Goal: Task Accomplishment & Management: Use online tool/utility

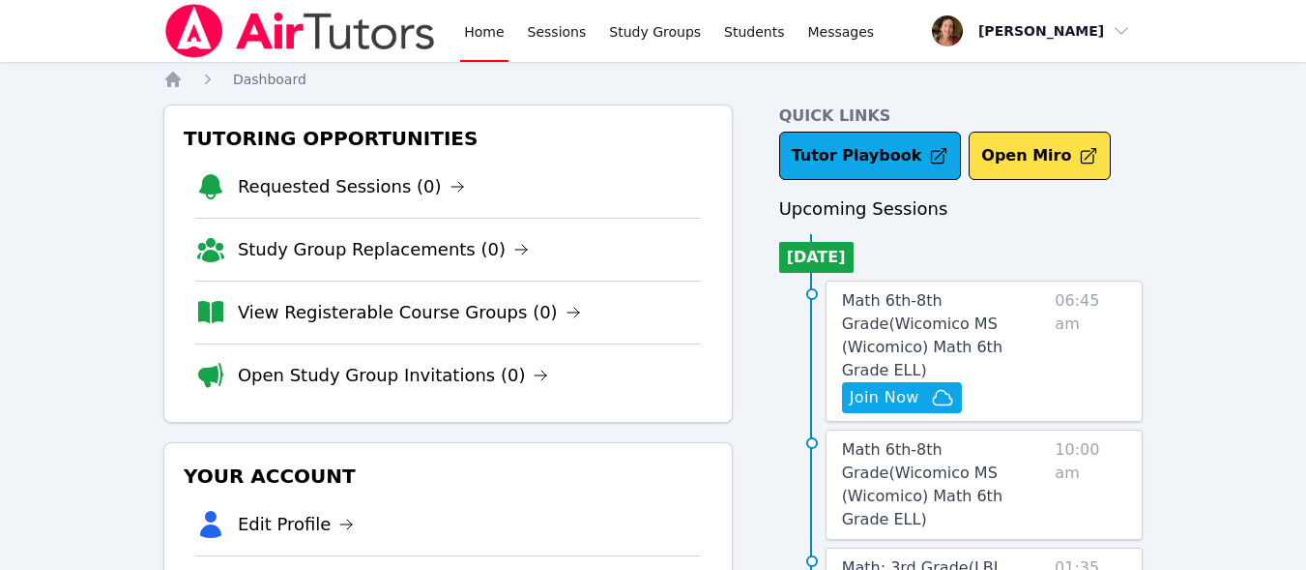
drag, startPoint x: 0, startPoint y: 0, endPoint x: 683, endPoint y: 358, distance: 770.8
click at [683, 358] on li "Open Study Group Invitations (0)" at bounding box center [448, 374] width 506 height 63
click at [898, 386] on span "Join Now" at bounding box center [885, 397] width 70 height 23
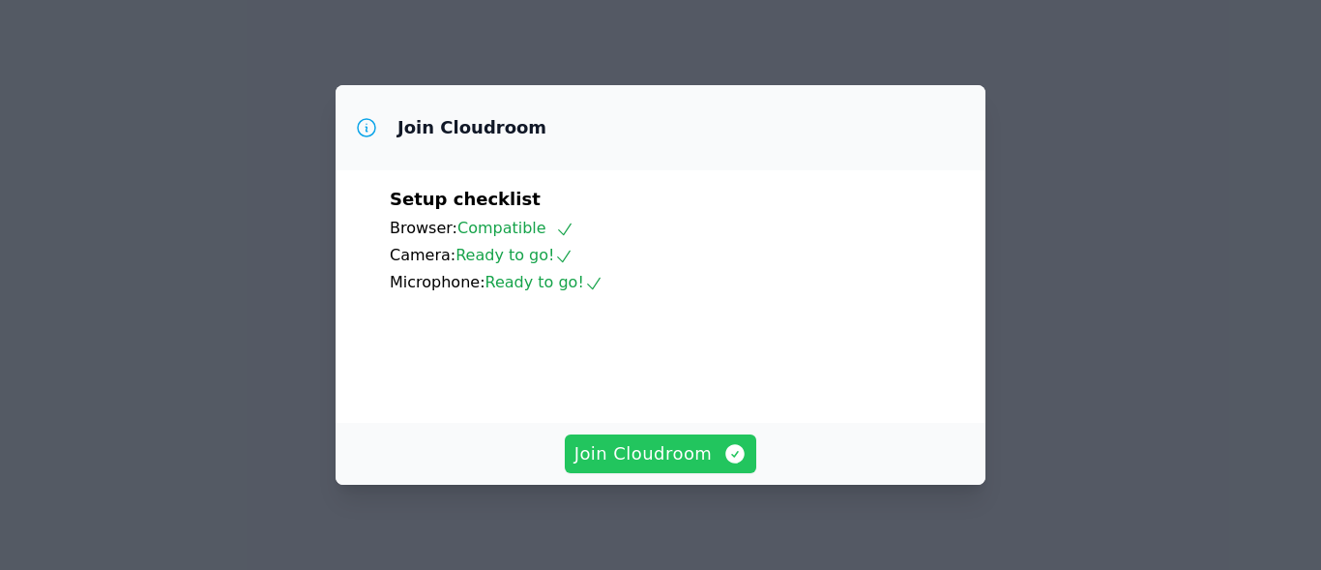
click at [688, 452] on span "Join Cloudroom" at bounding box center [660, 453] width 173 height 27
